Goal: Task Accomplishment & Management: Manage account settings

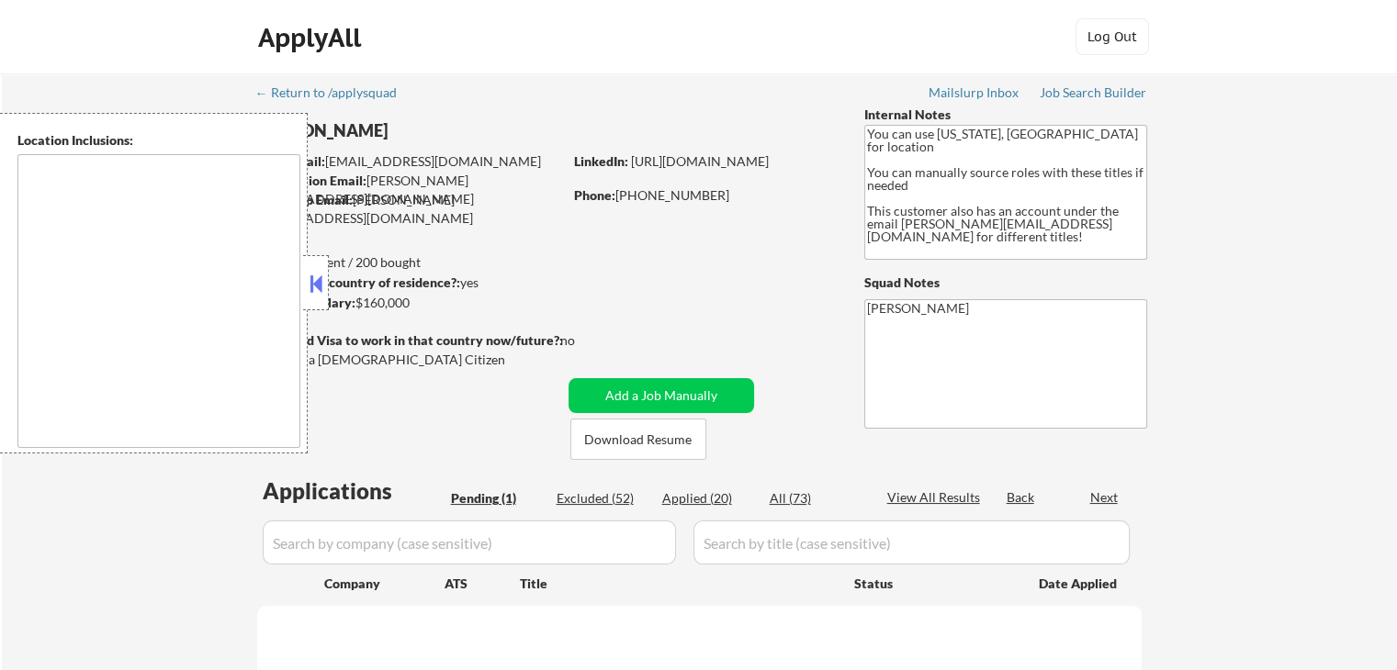
type textarea "[US_STATE], [GEOGRAPHIC_DATA] [GEOGRAPHIC_DATA], [GEOGRAPHIC_DATA] [GEOGRAPHIC_…"
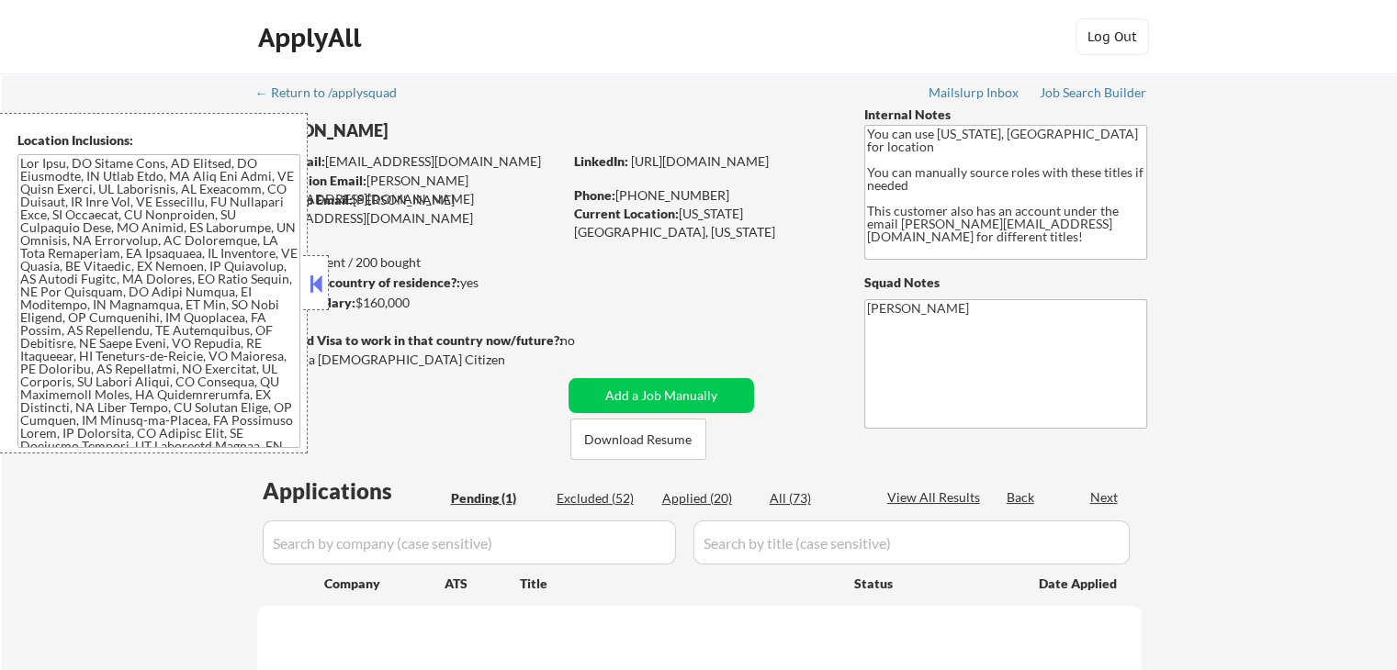
select select ""pending""
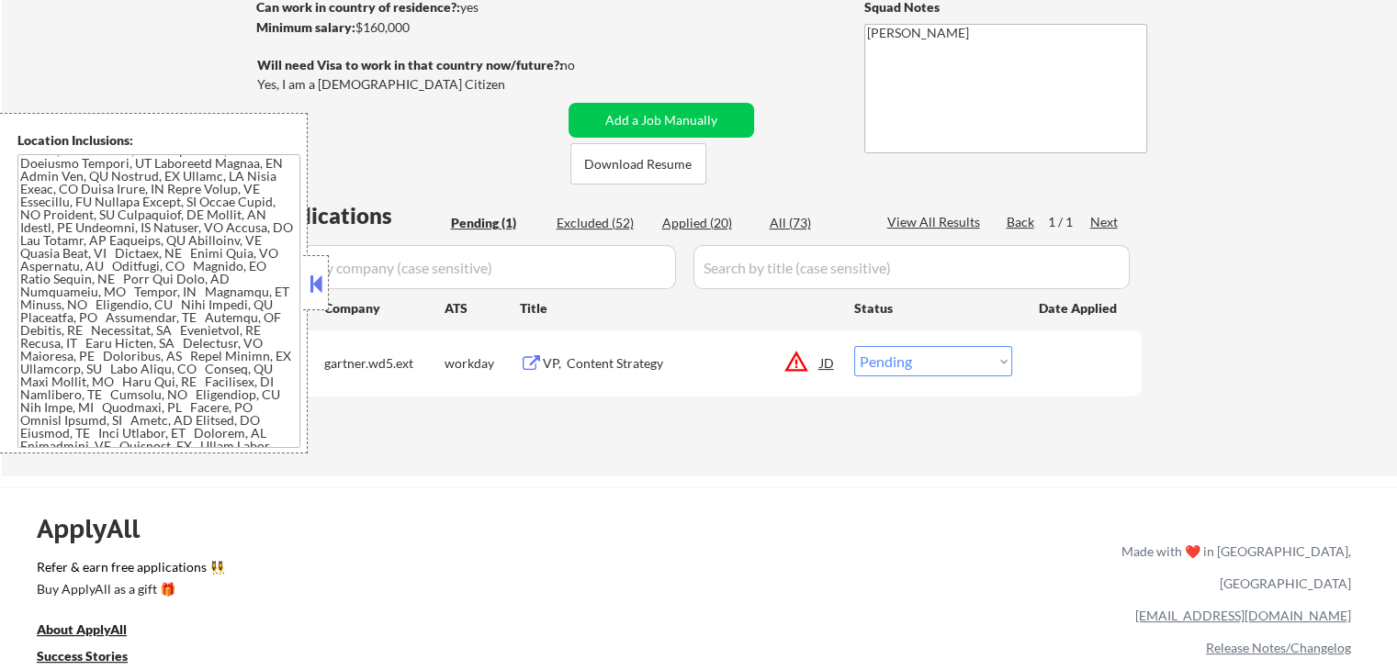
scroll to position [367, 0]
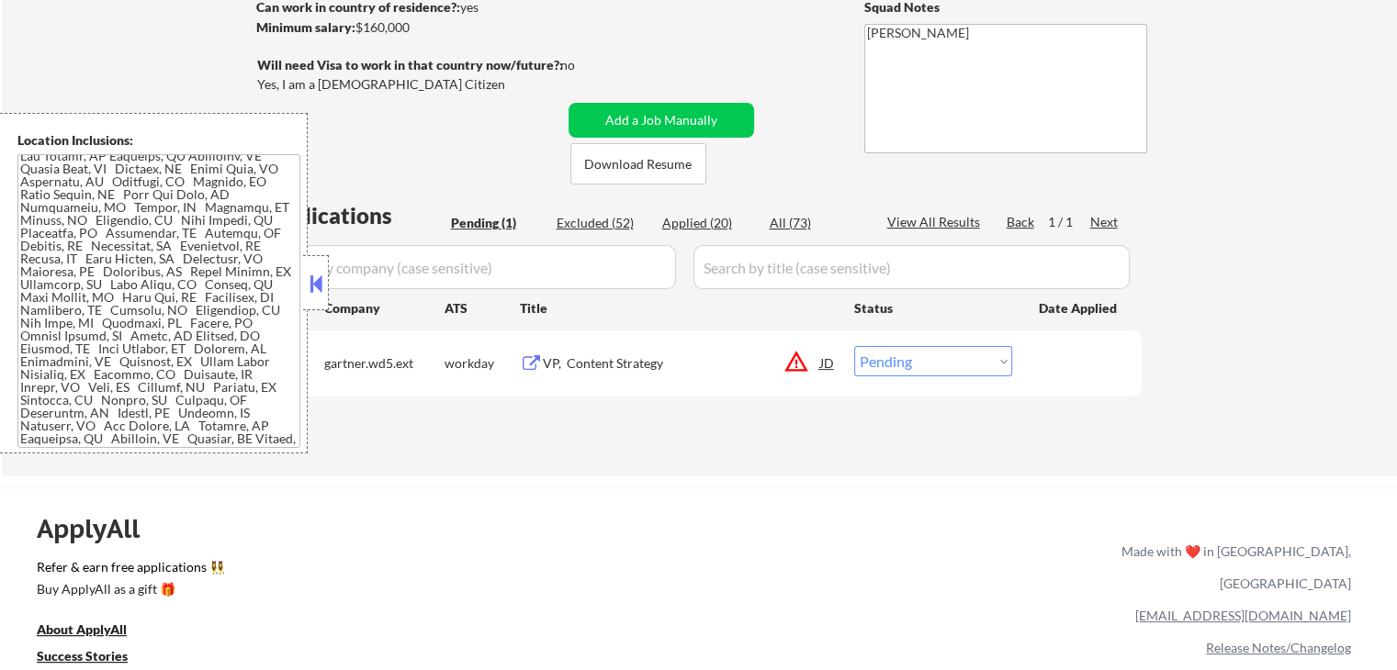
click at [823, 370] on div "JD" at bounding box center [827, 362] width 18 height 33
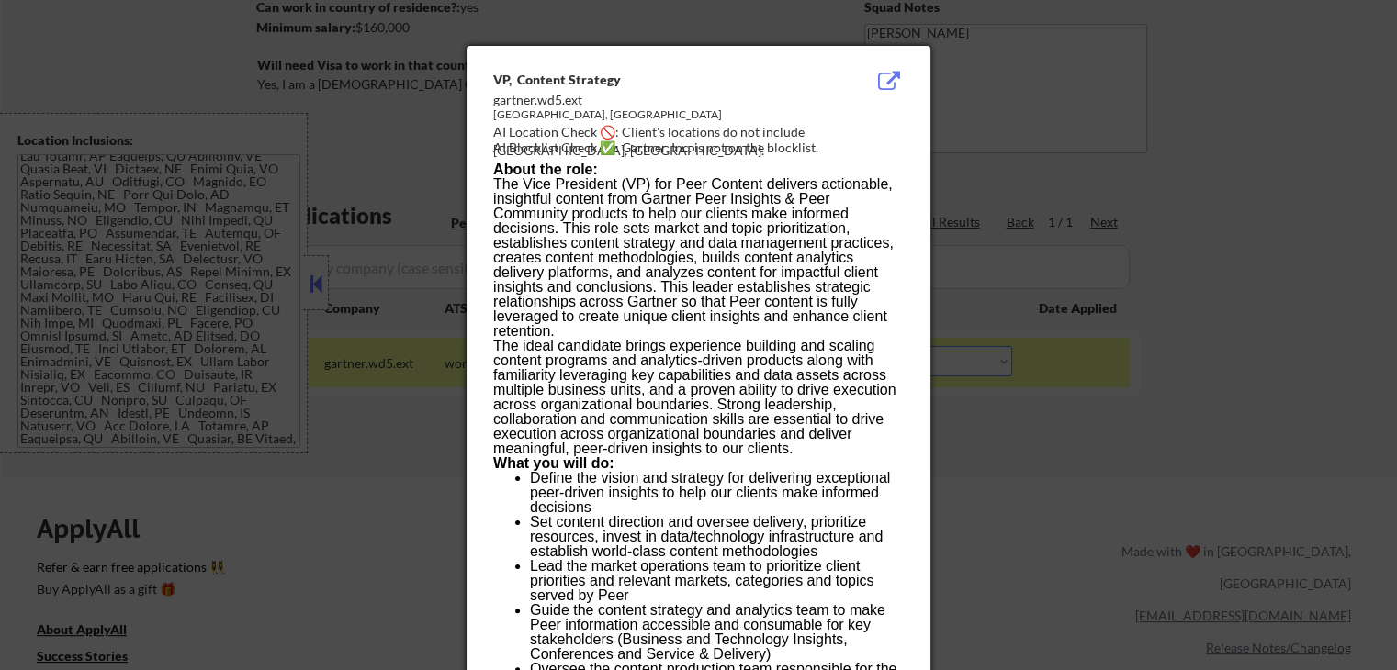
click at [1230, 215] on div at bounding box center [698, 335] width 1397 height 670
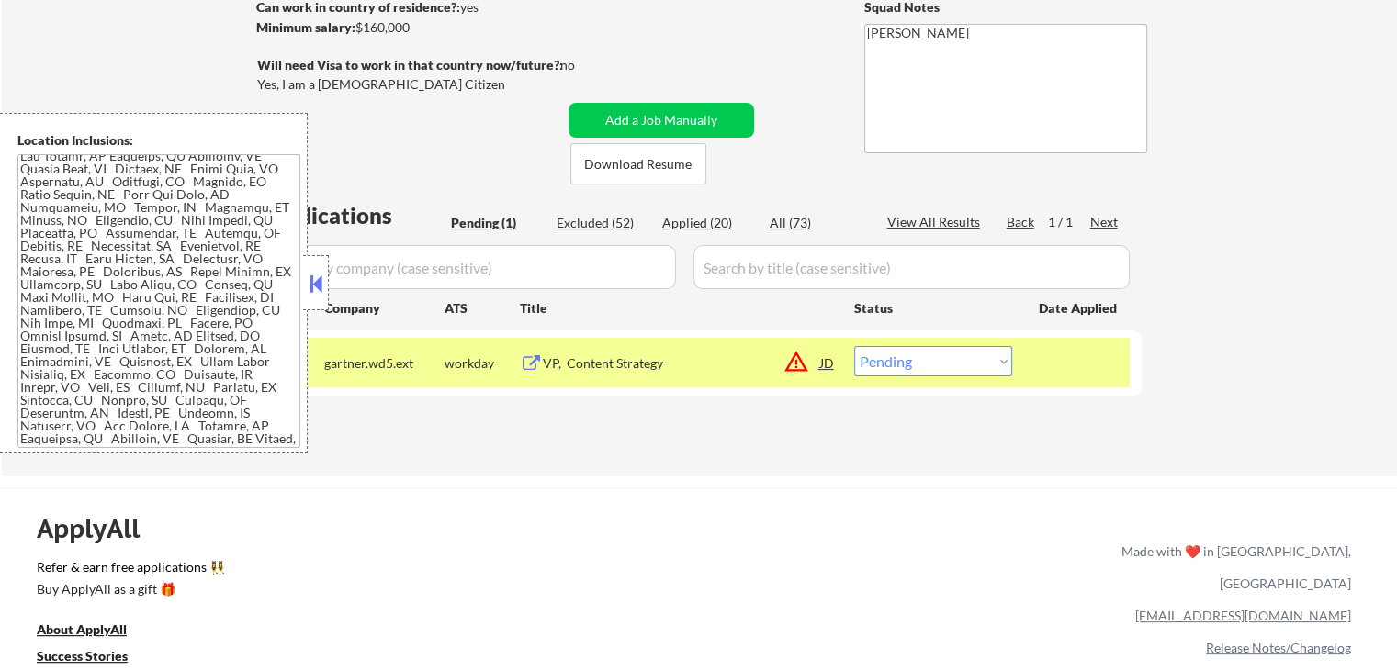
click at [520, 363] on button at bounding box center [531, 363] width 23 height 17
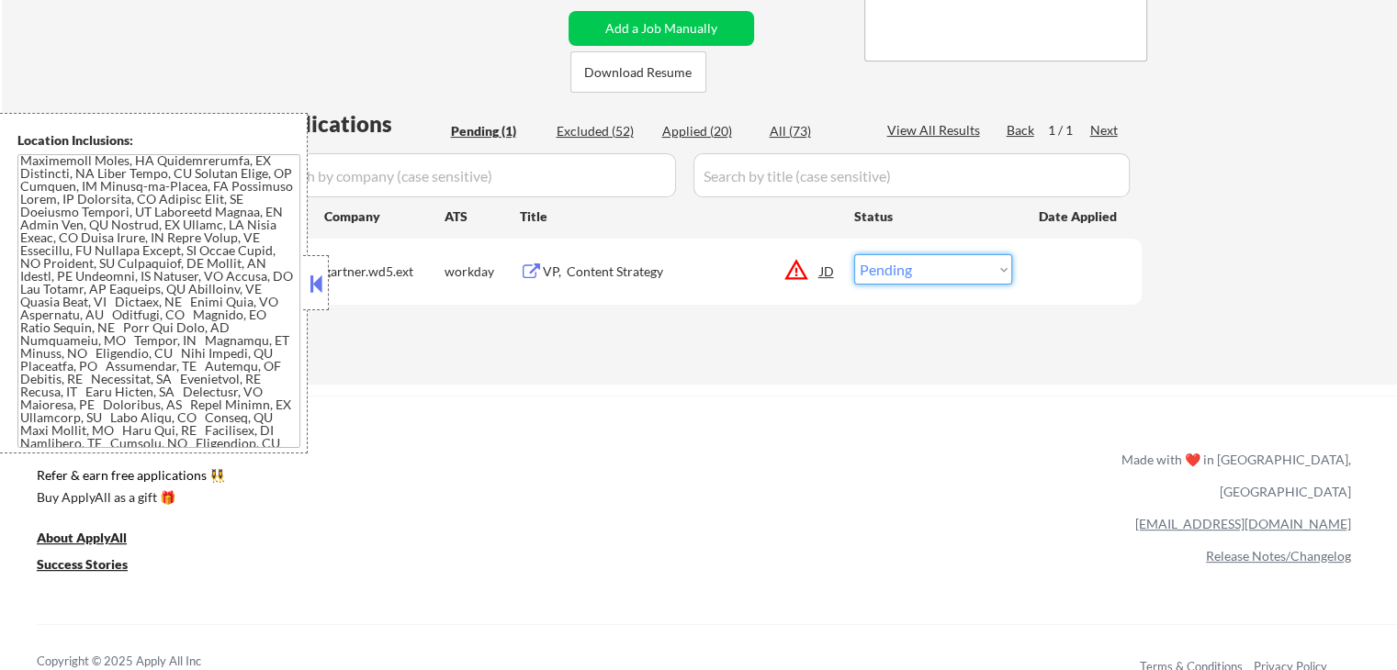
click at [982, 271] on select "Choose an option... Pending Applied Excluded (Questions) Excluded (Expired) Exc…" at bounding box center [933, 269] width 158 height 30
select select ""applied""
click at [854, 254] on select "Choose an option... Pending Applied Excluded (Questions) Excluded (Expired) Exc…" at bounding box center [933, 269] width 158 height 30
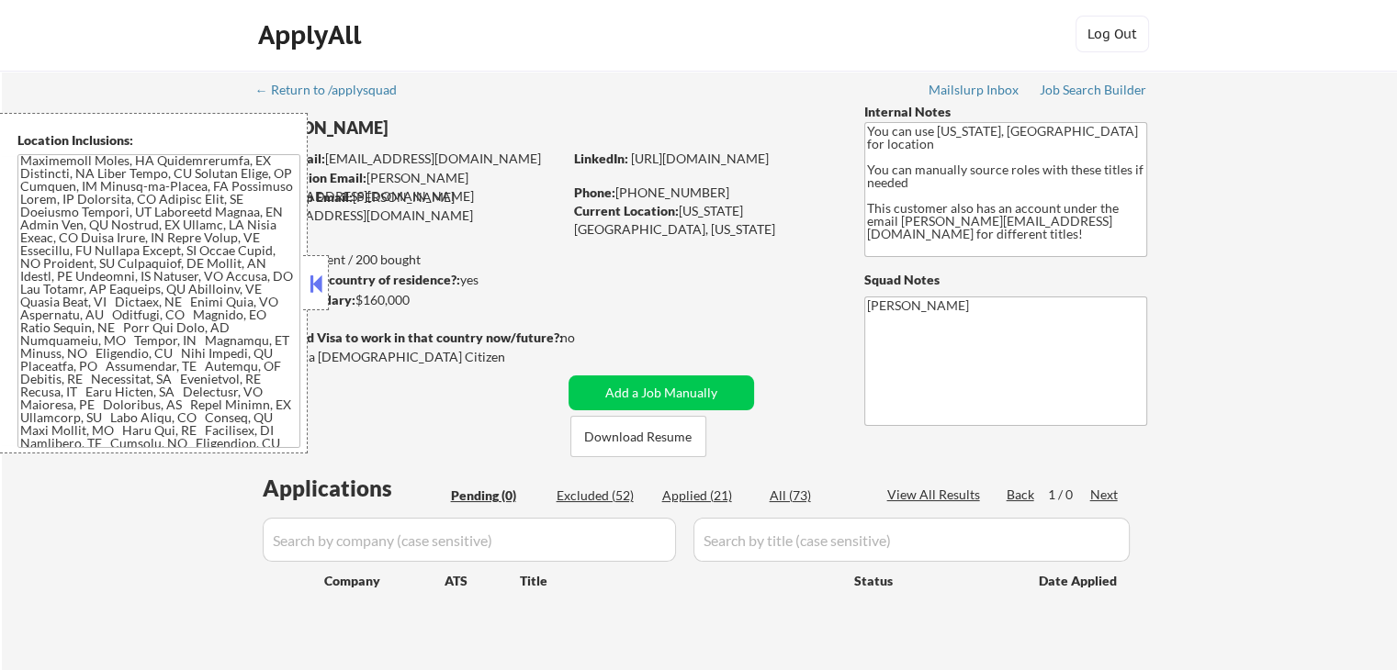
scroll to position [0, 0]
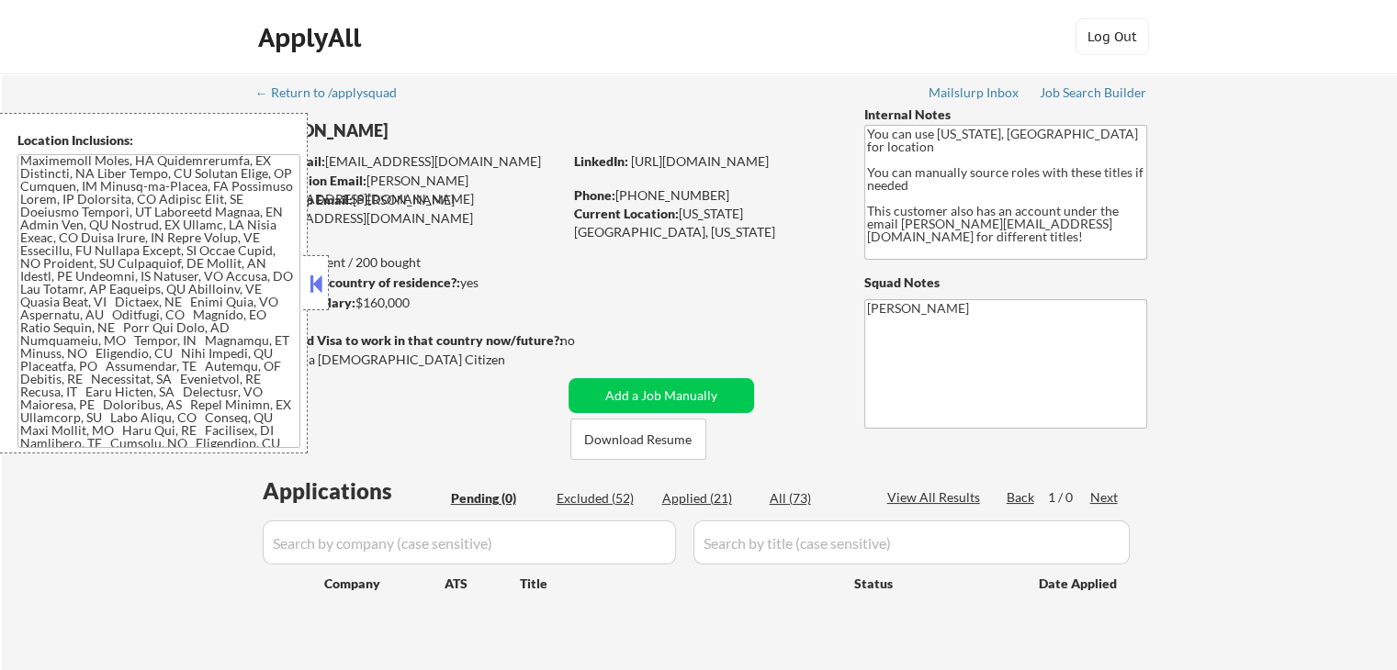
click at [320, 288] on button at bounding box center [316, 284] width 20 height 28
